Goal: Task Accomplishment & Management: Manage account settings

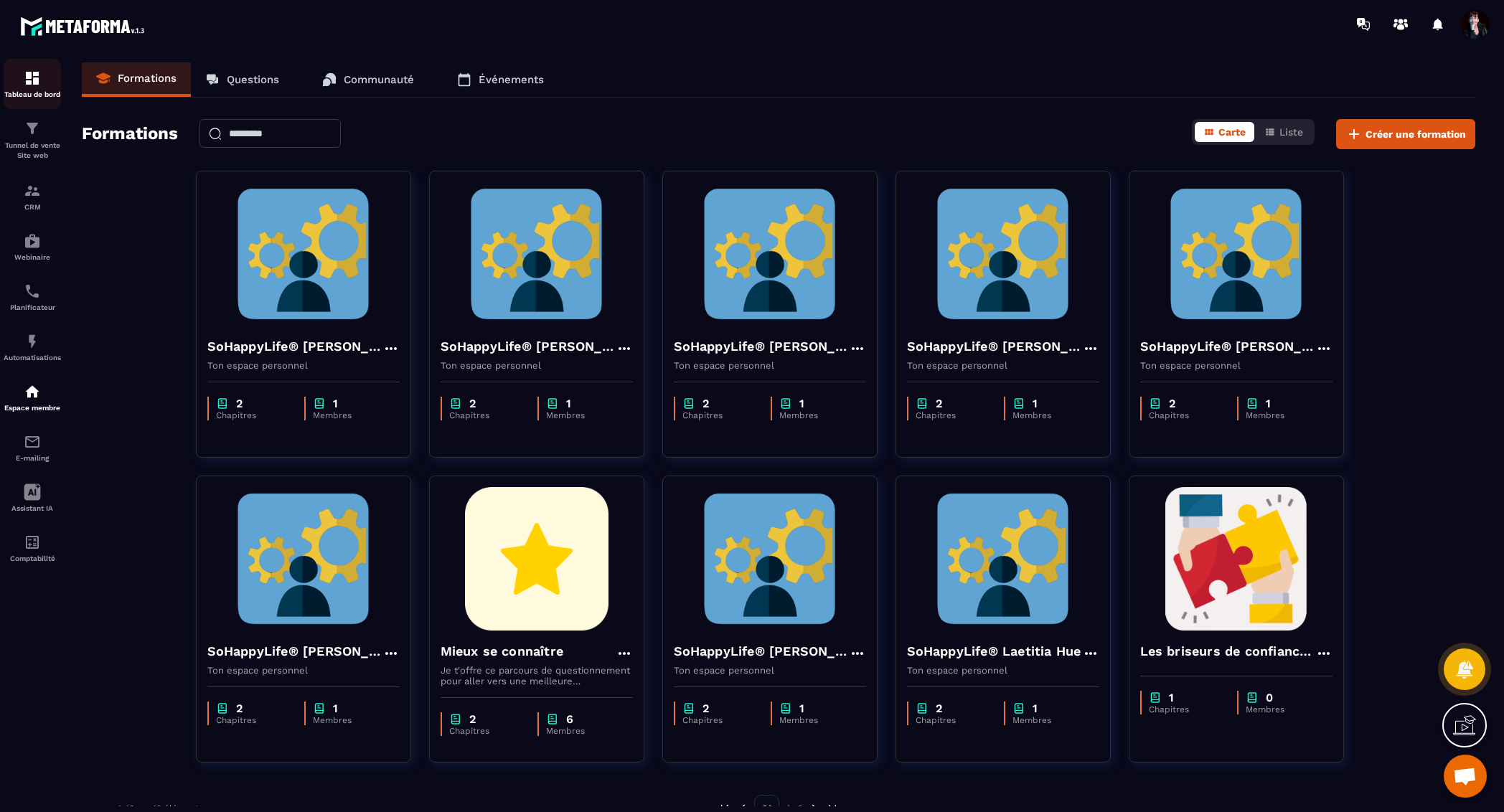
scroll to position [17352, 0]
click at [35, 85] on img at bounding box center [32, 78] width 17 height 17
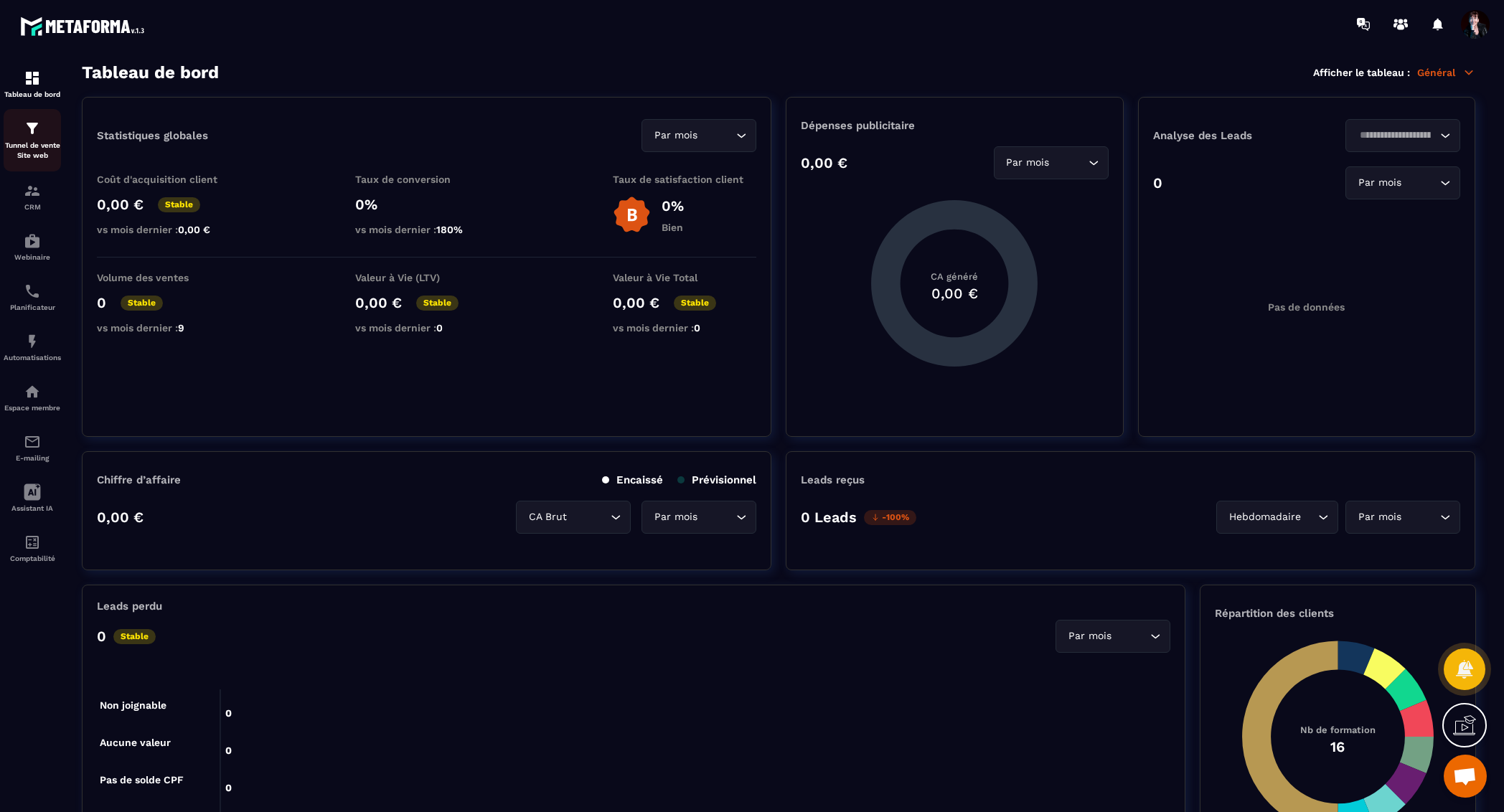
click at [41, 139] on div "Tunnel de vente Site web" at bounding box center [33, 140] width 58 height 41
click at [31, 131] on img at bounding box center [32, 129] width 17 height 17
click at [25, 400] on img at bounding box center [32, 392] width 17 height 17
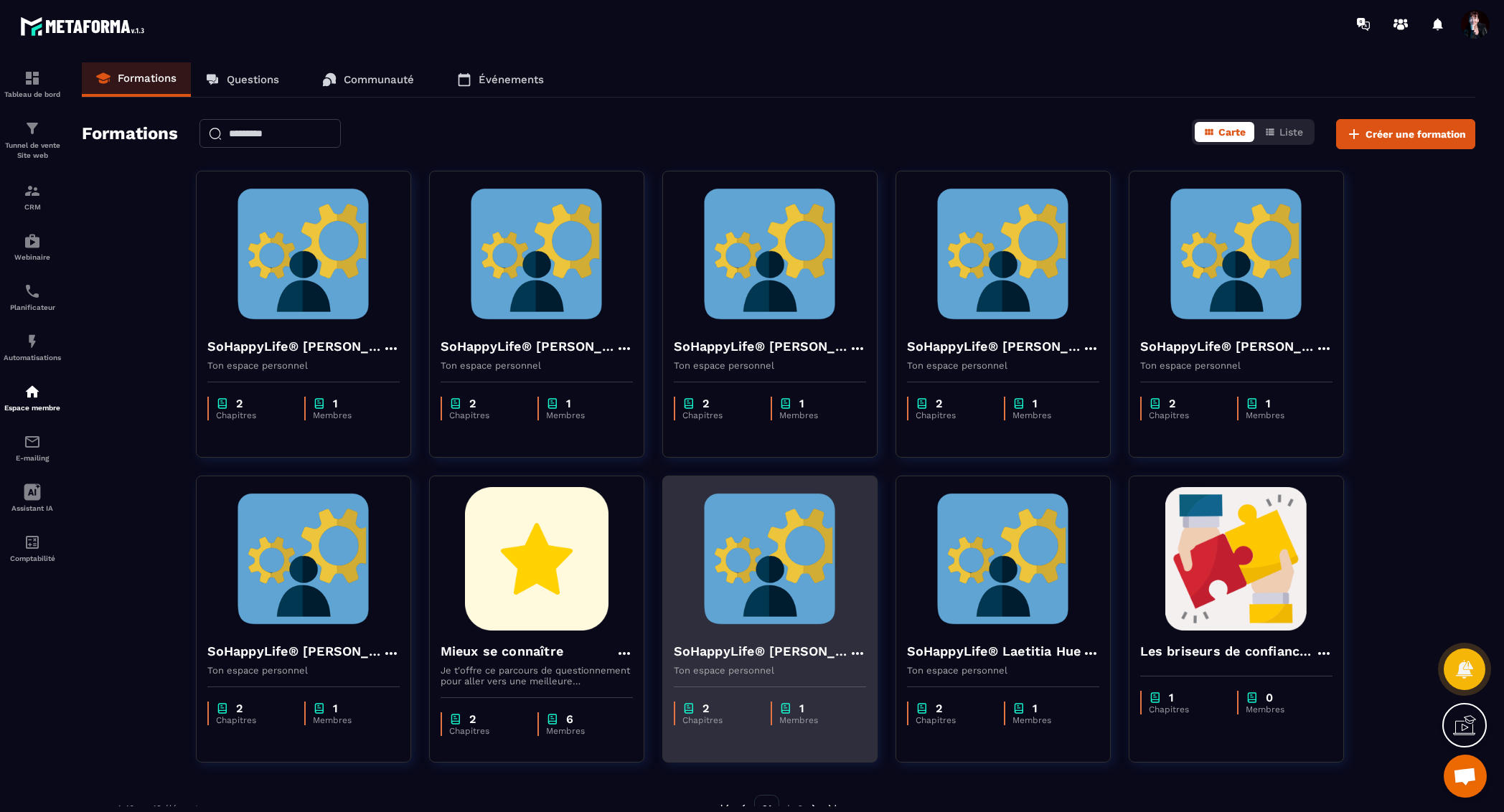
scroll to position [29, 0]
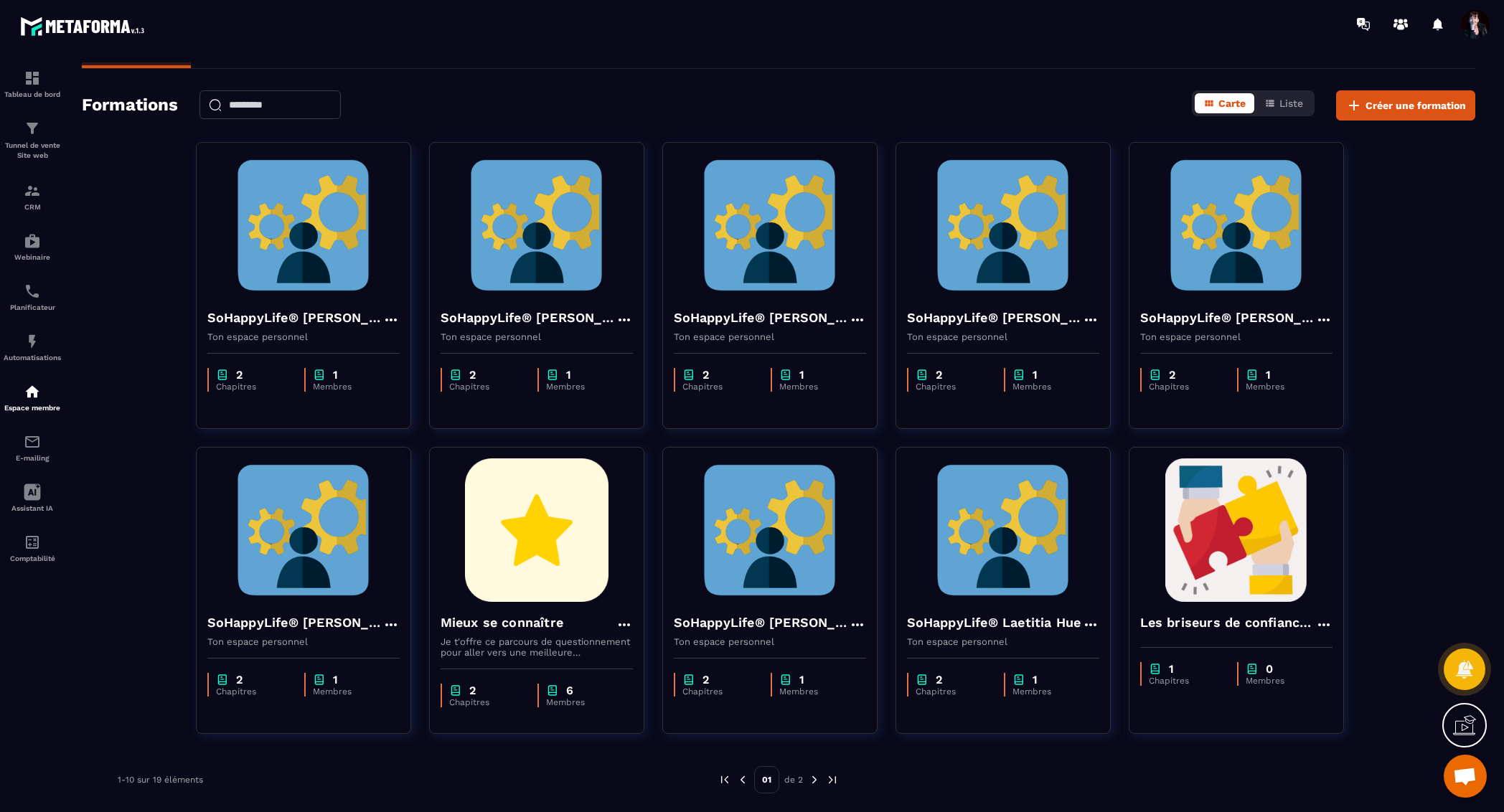
click at [815, 781] on img at bounding box center [814, 780] width 13 height 13
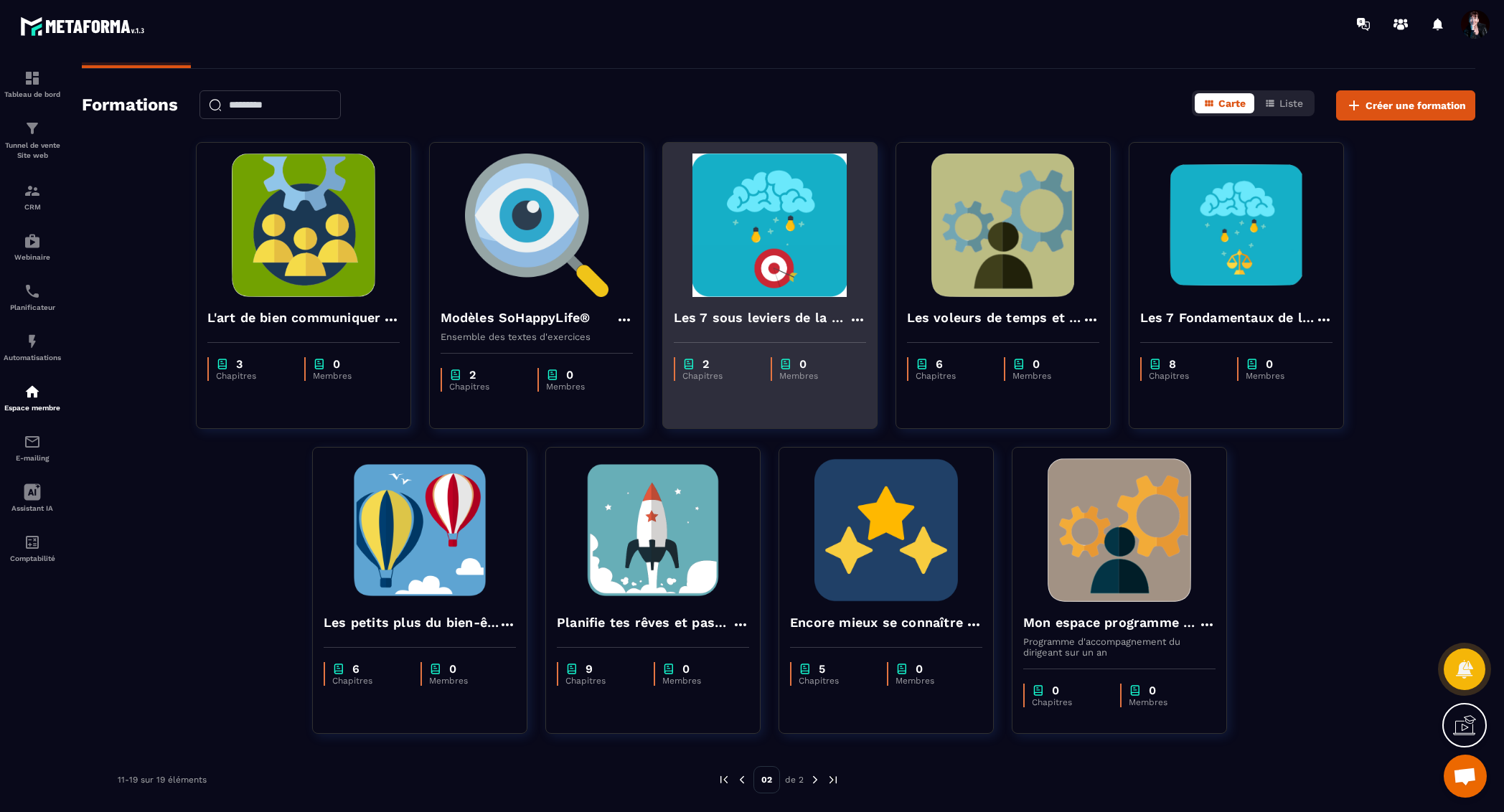
click at [793, 243] on img at bounding box center [770, 225] width 192 height 144
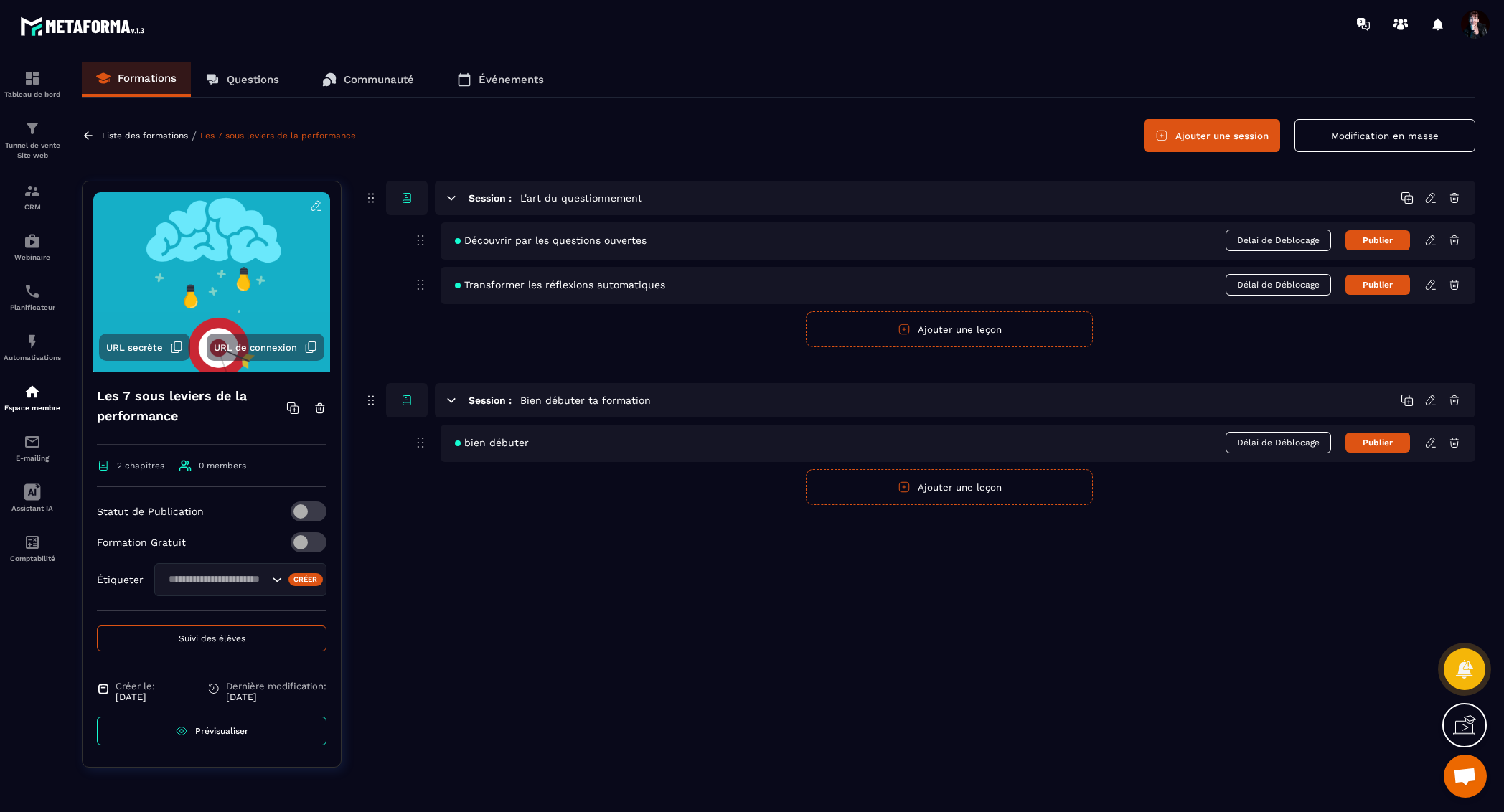
click at [960, 481] on button "Ajouter une leçon" at bounding box center [949, 488] width 287 height 36
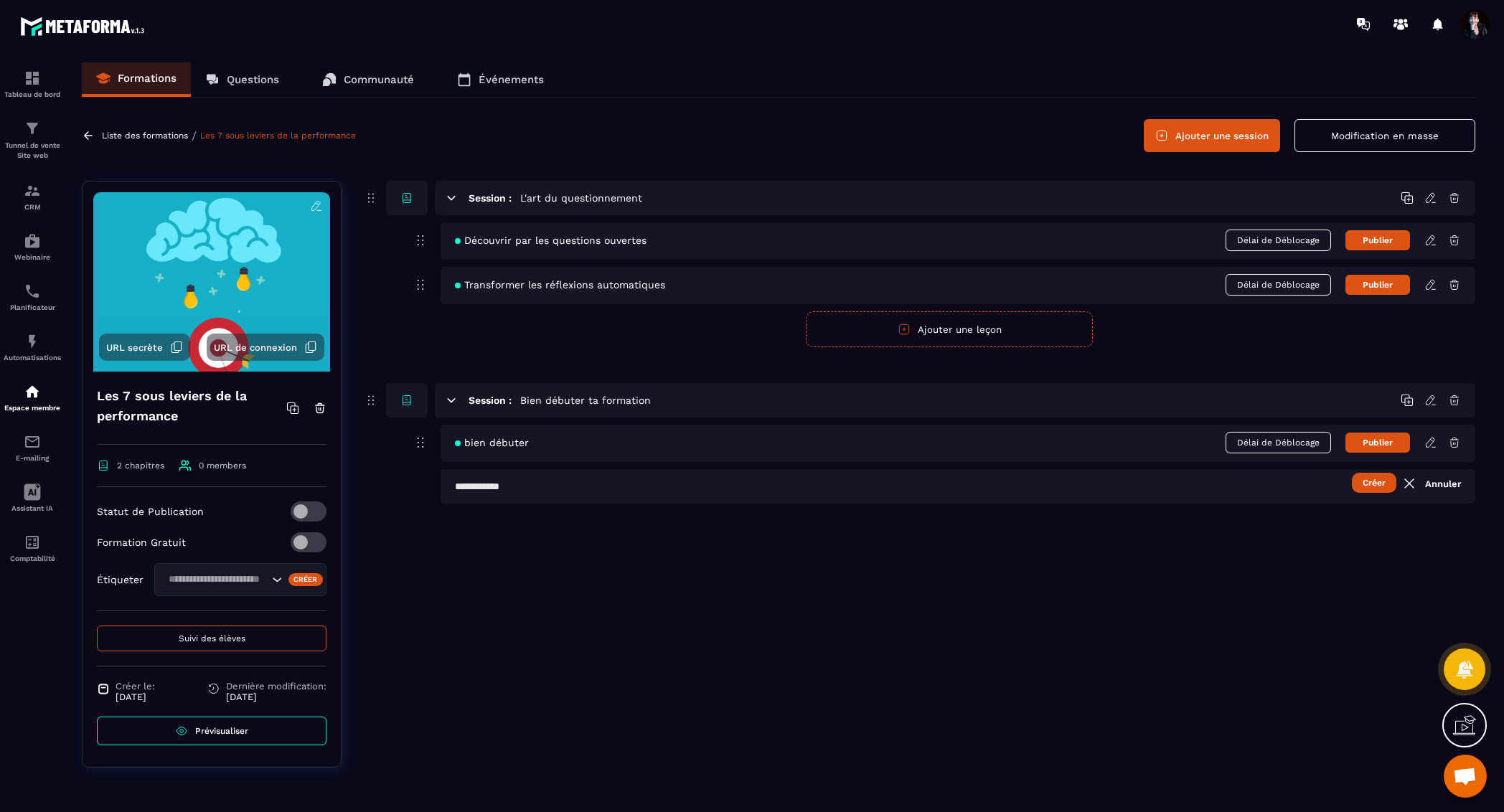
click at [1380, 480] on button "Créer" at bounding box center [1374, 483] width 44 height 20
click at [544, 523] on div "Session : L'art du questionnement Découvrir par les questions ouvertes Délai de…" at bounding box center [919, 485] width 1112 height 608
click at [540, 502] on div "Créer Annuler Le champ est obligatoire" at bounding box center [958, 494] width 1034 height 48
click at [531, 487] on input "text" at bounding box center [958, 487] width 1034 height 34
type input "******"
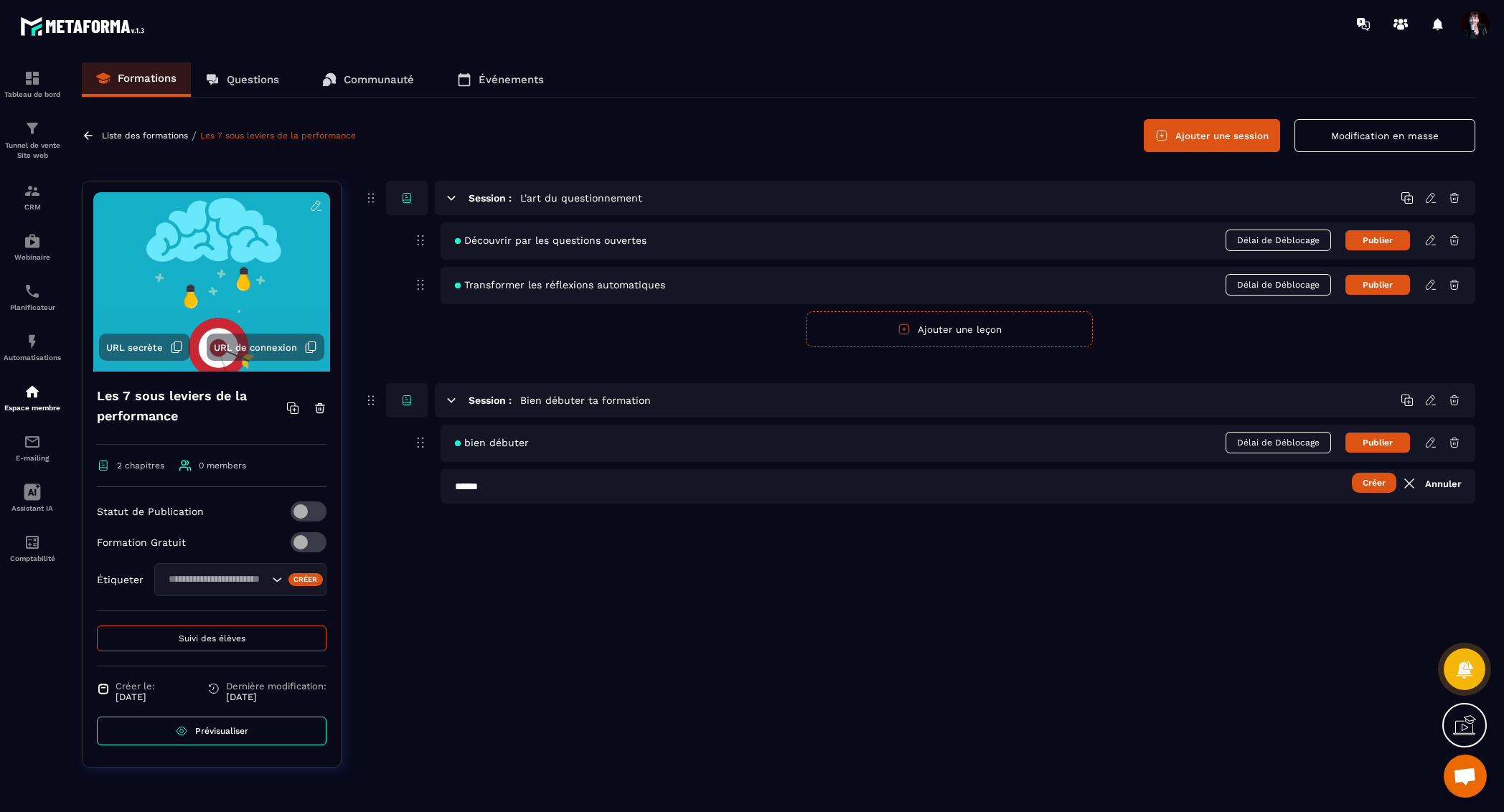
click at [1361, 484] on button "Créer" at bounding box center [1374, 483] width 44 height 20
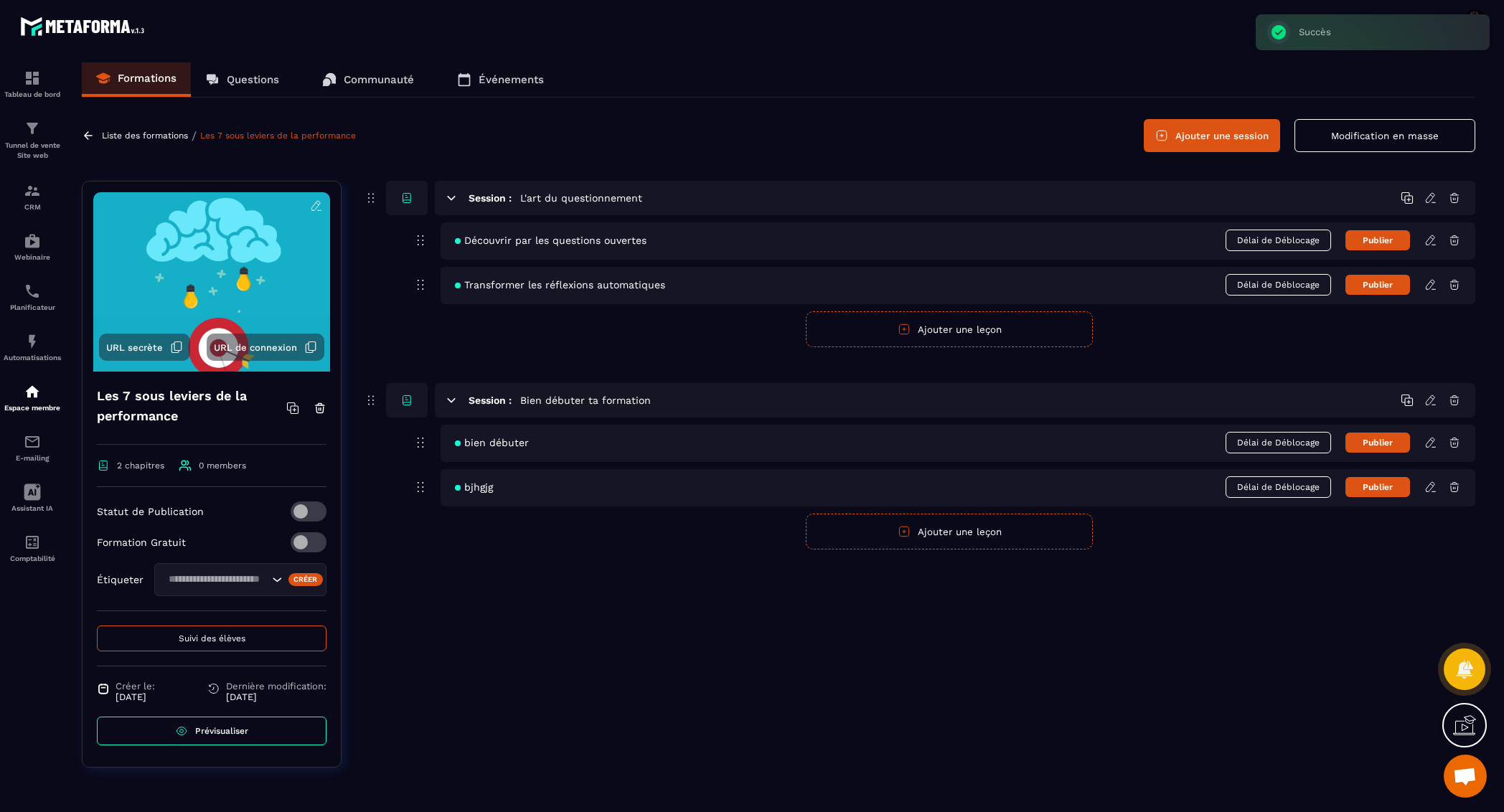
click at [1425, 484] on icon at bounding box center [1431, 487] width 13 height 13
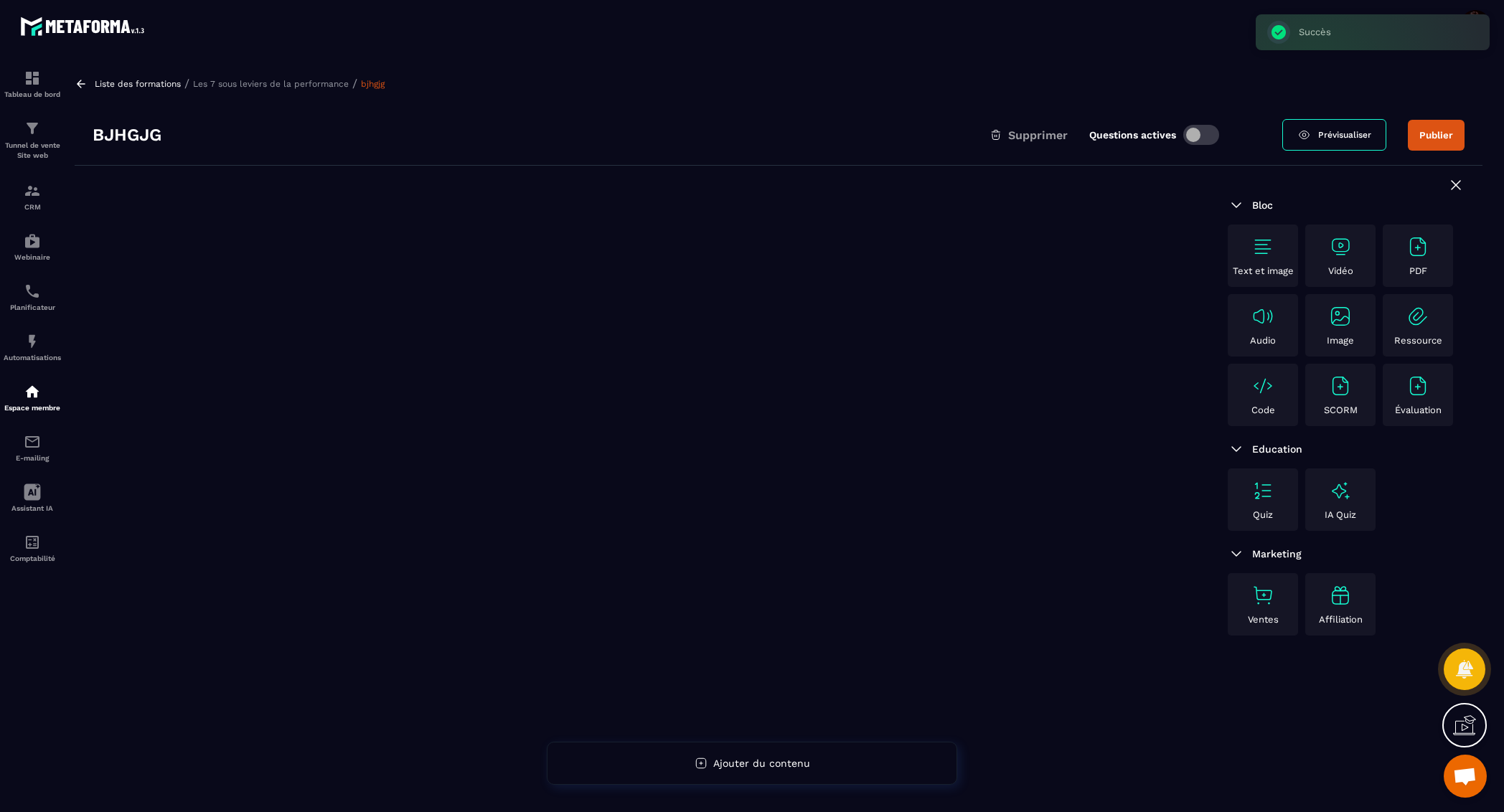
click at [1346, 325] on img at bounding box center [1339, 316] width 23 height 23
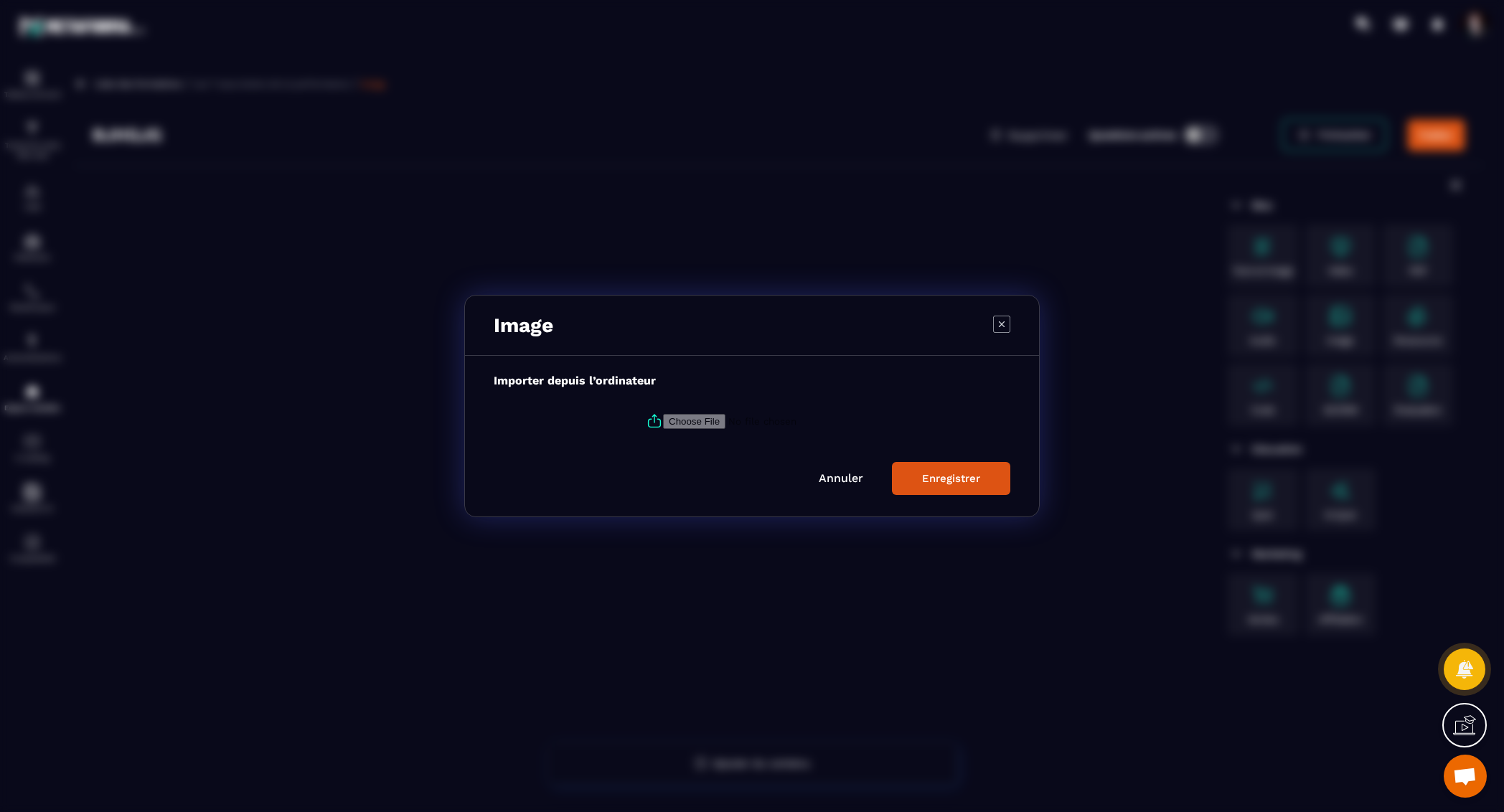
click at [653, 417] on icon "Modal window" at bounding box center [654, 421] width 17 height 17
click at [663, 417] on input "Modal window" at bounding box center [761, 421] width 195 height 15
type input "**********"
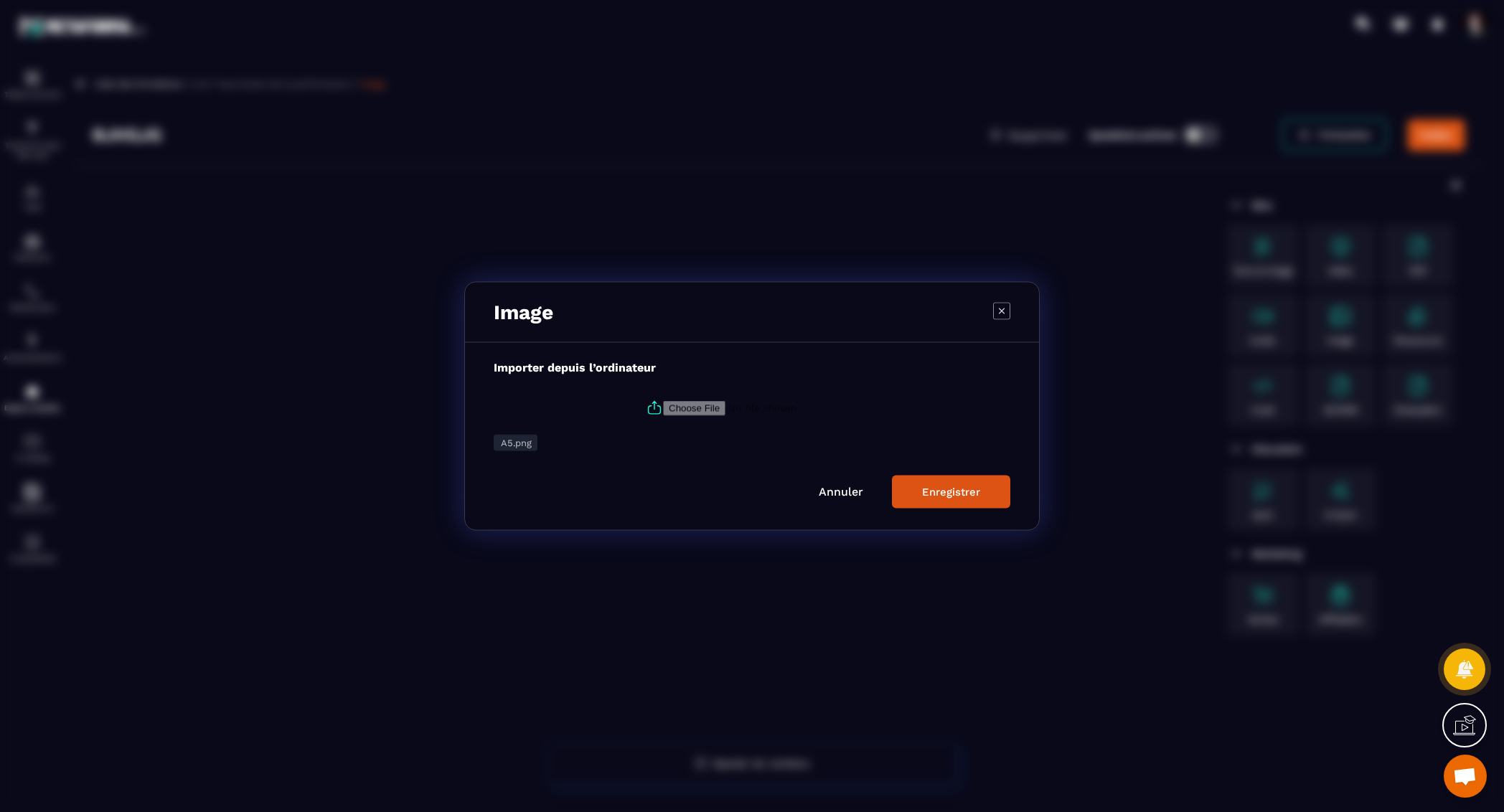
click at [952, 498] on button "Enregistrer" at bounding box center [951, 492] width 119 height 33
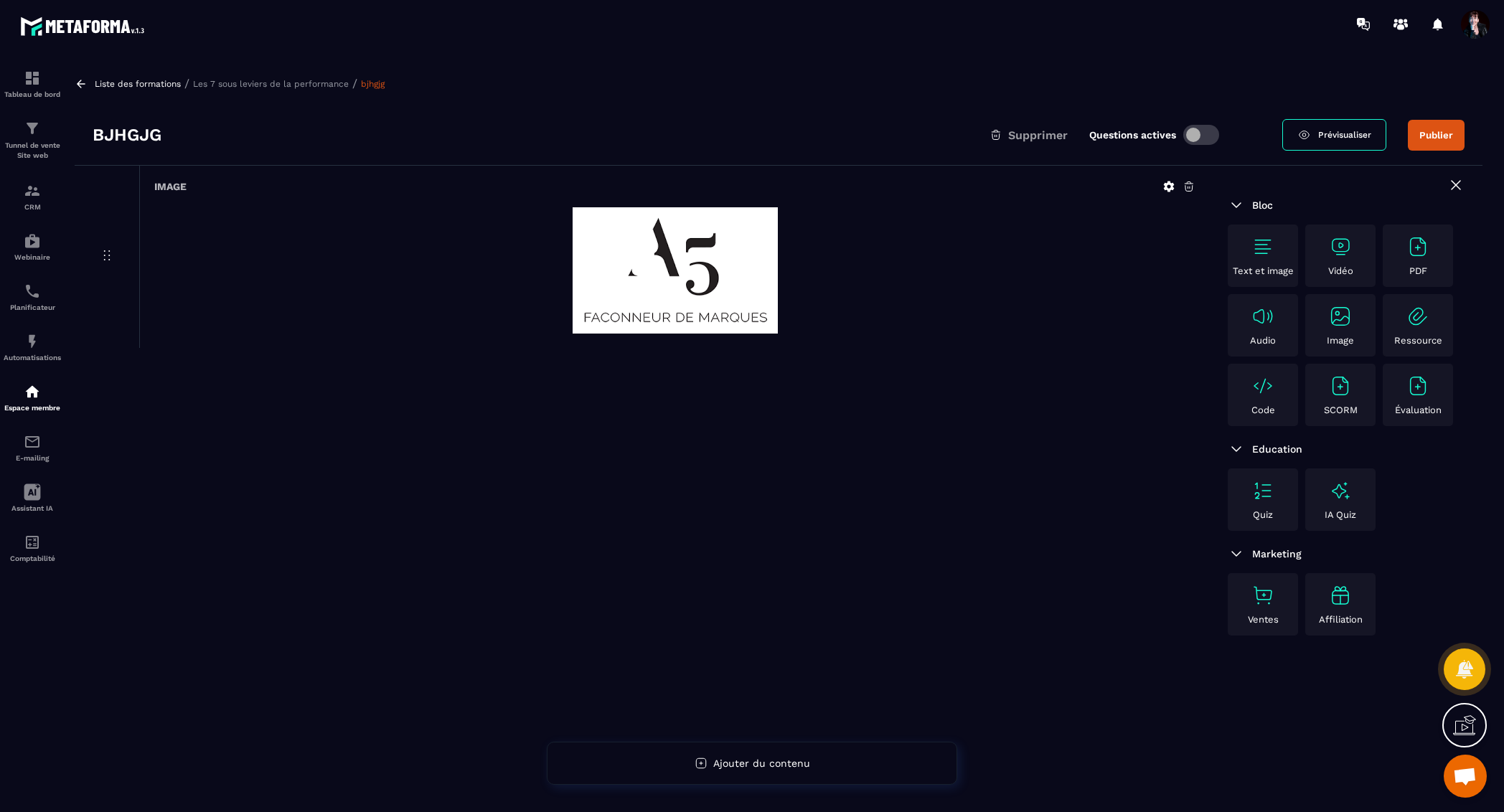
click at [270, 82] on p "Les 7 sous leviers de la performance" at bounding box center [271, 83] width 156 height 10
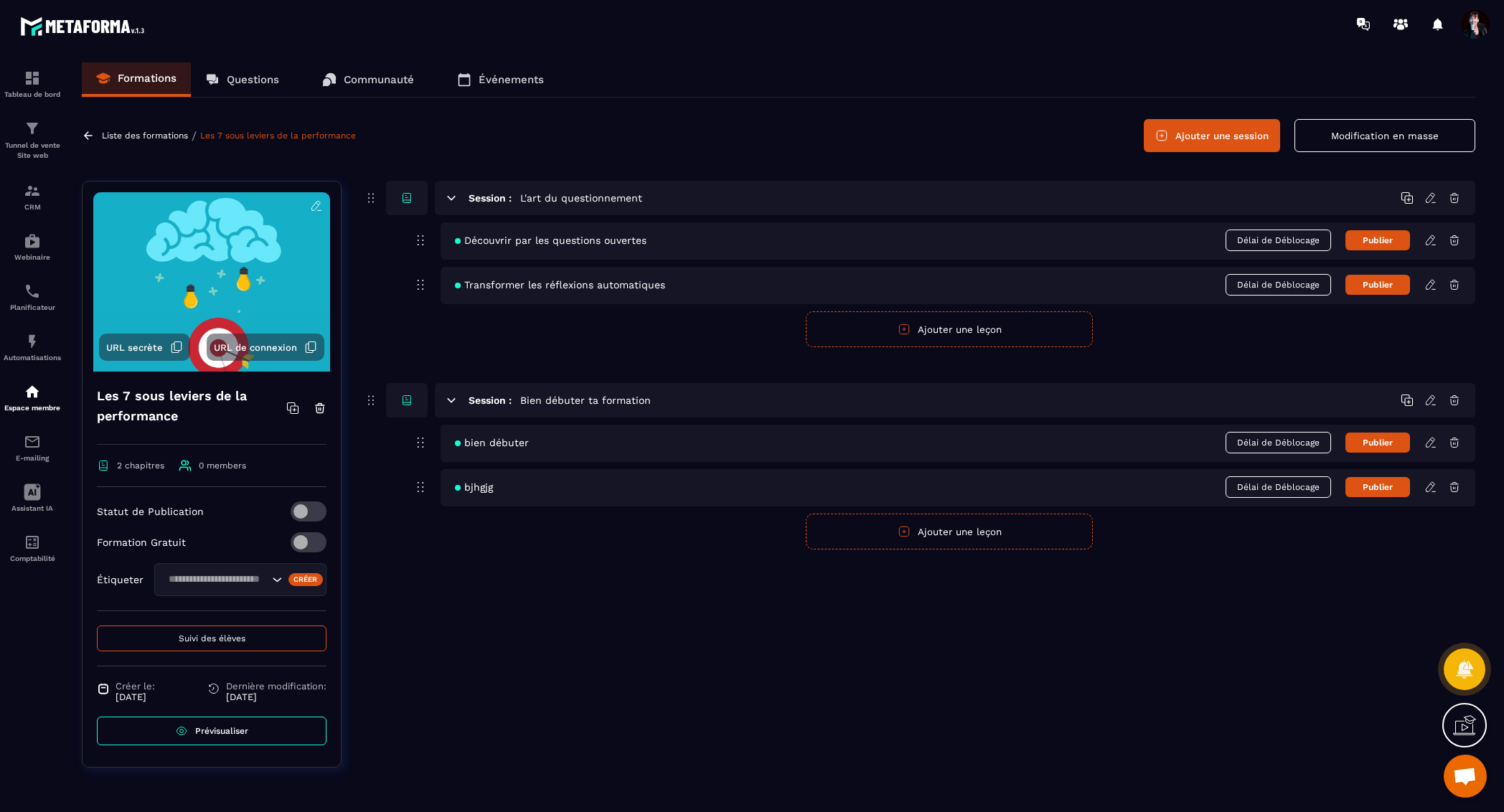
click at [215, 637] on span "Suivi des élèves" at bounding box center [212, 638] width 67 height 10
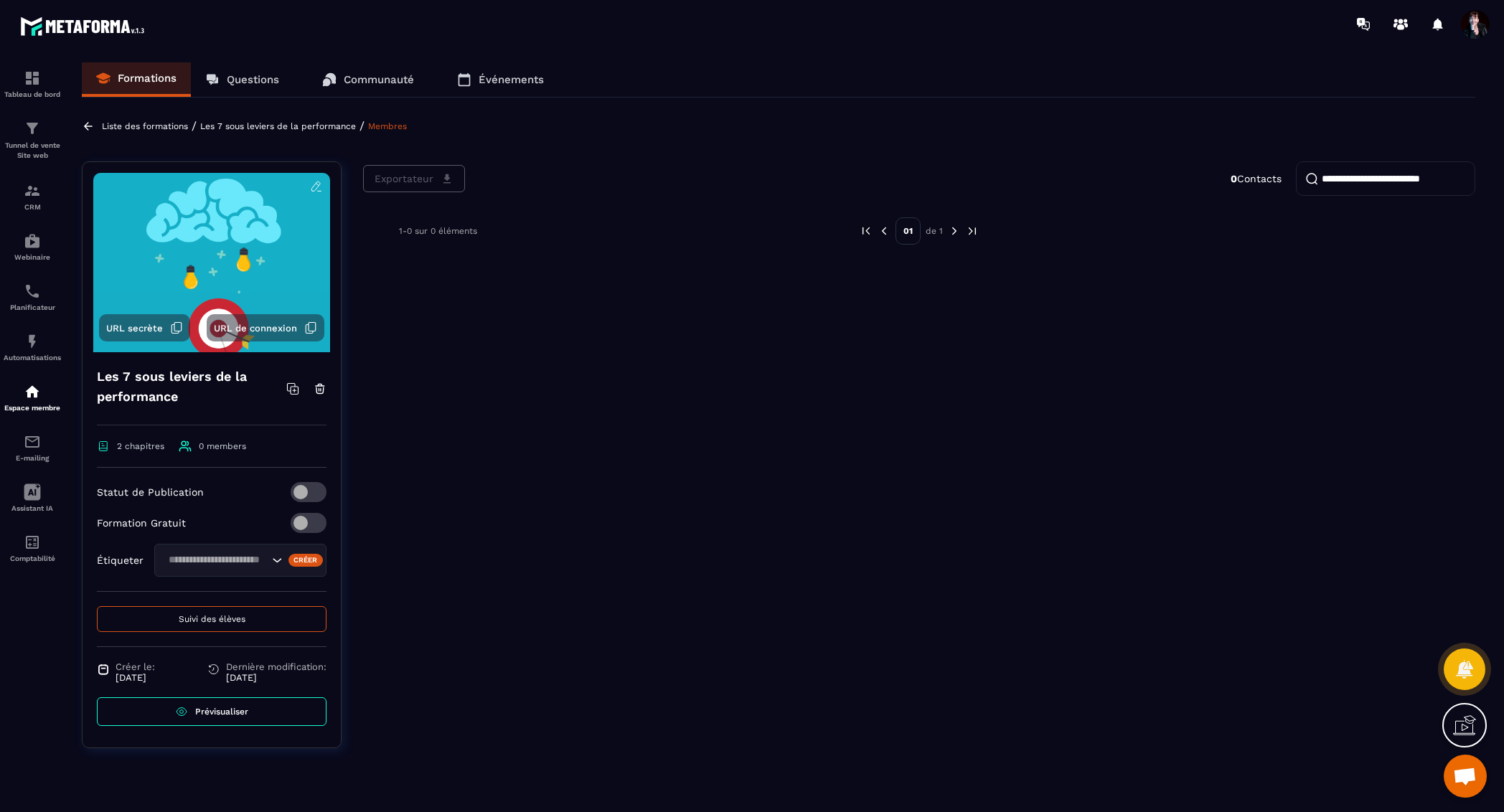
click at [150, 129] on p "Liste des formations" at bounding box center [145, 126] width 86 height 10
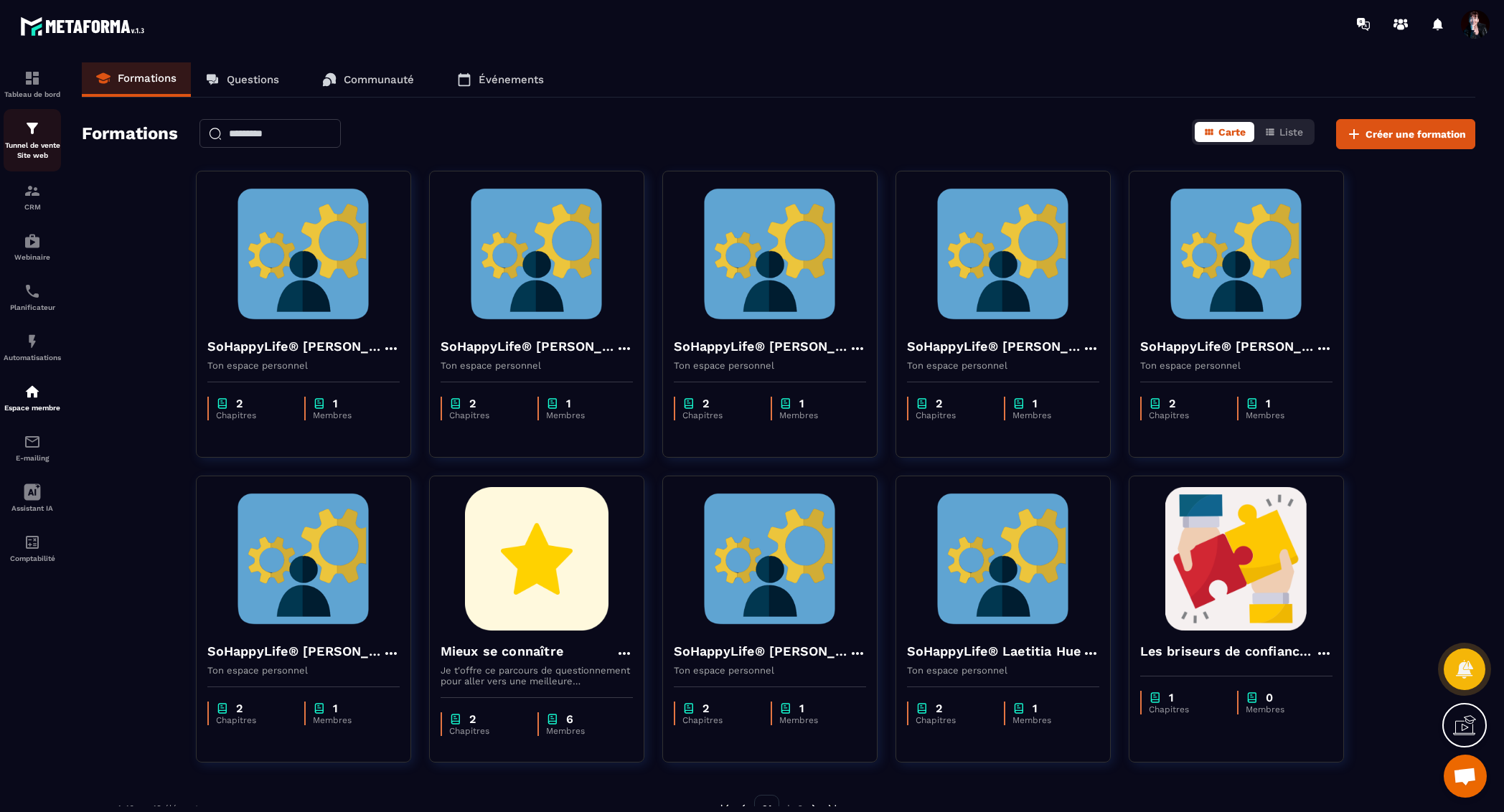
click at [37, 142] on p "Tunnel de vente Site web" at bounding box center [33, 151] width 58 height 20
click at [30, 126] on img at bounding box center [32, 129] width 17 height 17
click at [38, 128] on img at bounding box center [32, 129] width 17 height 17
